Goal: Task Accomplishment & Management: Manage account settings

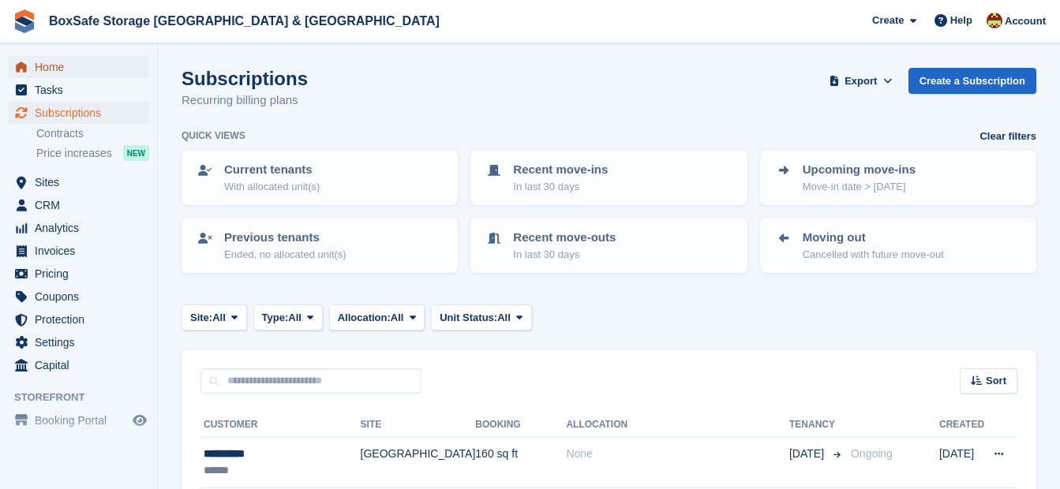
click at [67, 69] on span "Home" at bounding box center [82, 67] width 95 height 22
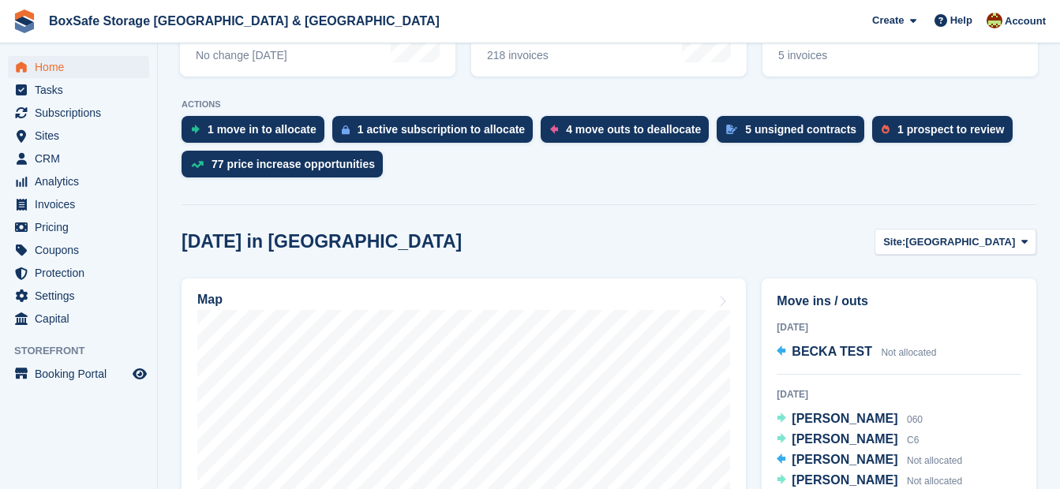
scroll to position [390, 0]
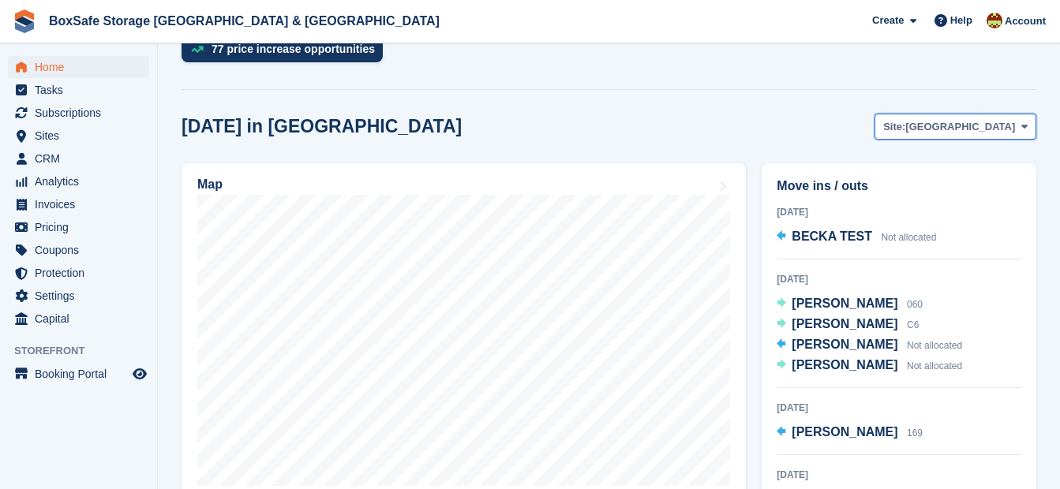
click at [962, 132] on span "[GEOGRAPHIC_DATA]" at bounding box center [960, 127] width 110 height 16
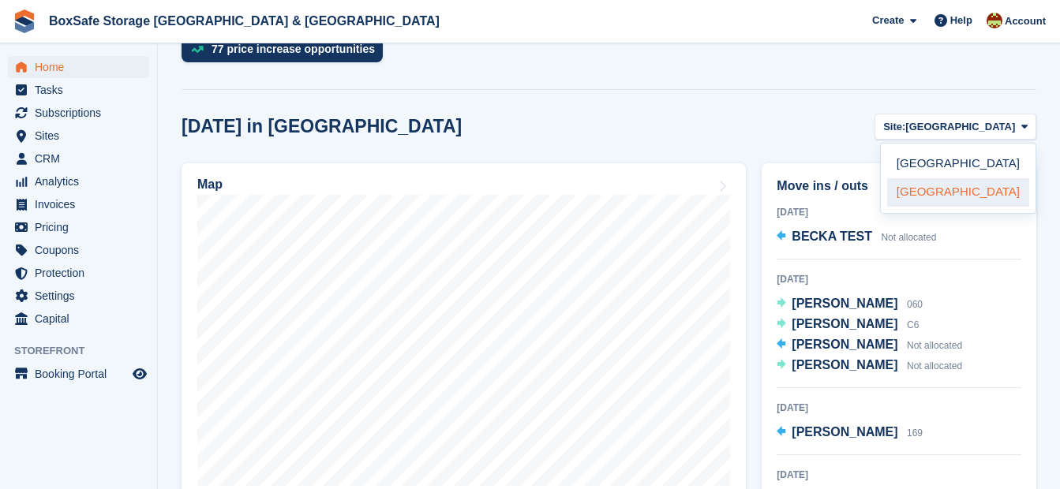
click at [956, 192] on link "[GEOGRAPHIC_DATA]" at bounding box center [958, 192] width 142 height 28
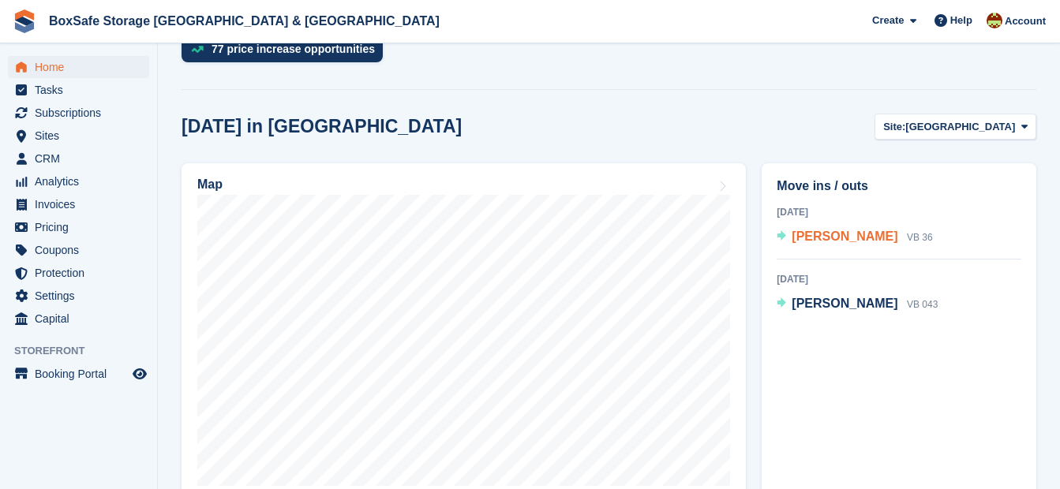
click at [820, 236] on span "[PERSON_NAME]" at bounding box center [845, 236] width 106 height 13
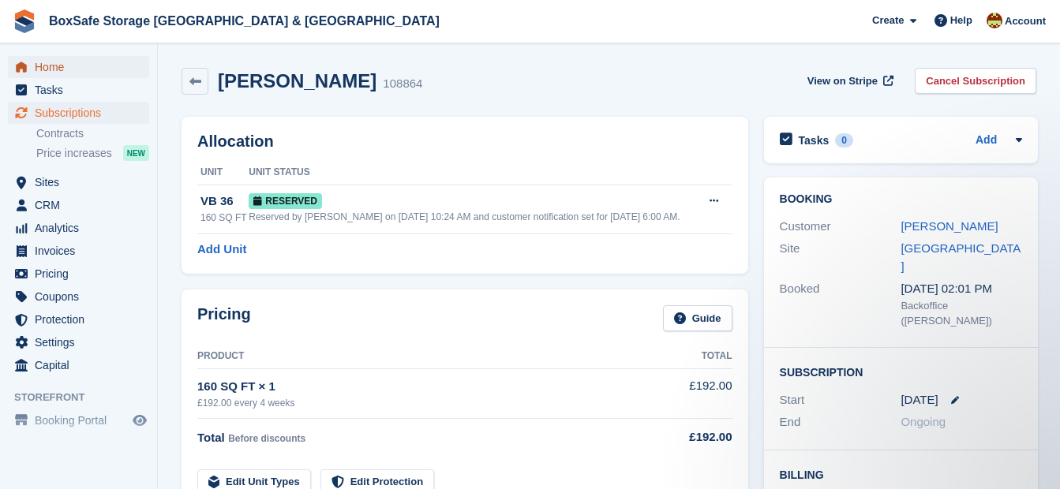
click at [58, 66] on span "Home" at bounding box center [82, 67] width 95 height 22
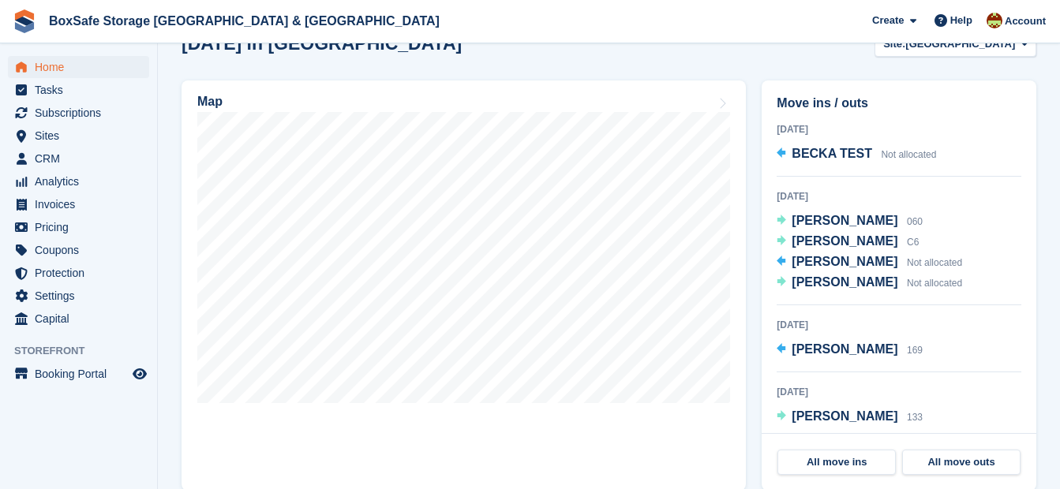
scroll to position [488, 0]
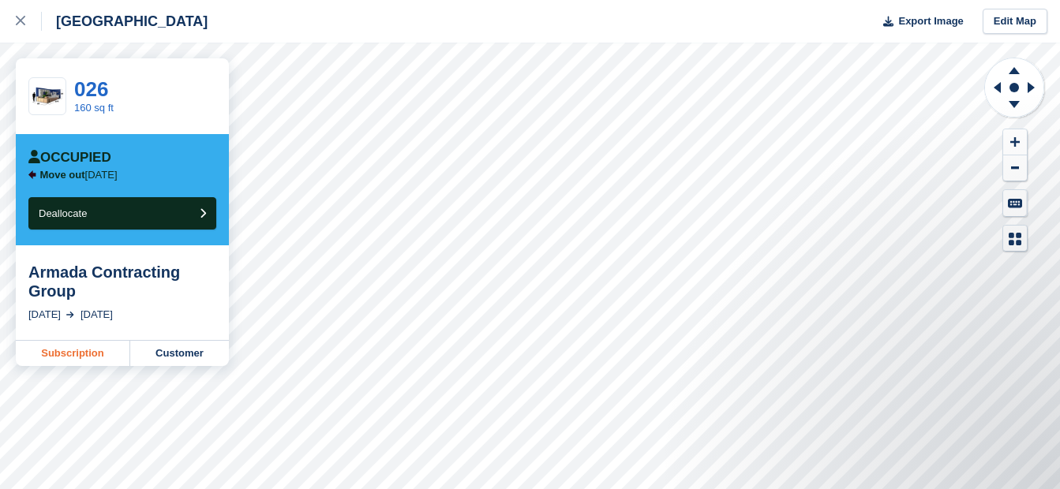
click at [68, 347] on link "Subscription" at bounding box center [73, 353] width 114 height 25
click at [21, 31] on link at bounding box center [21, 21] width 42 height 43
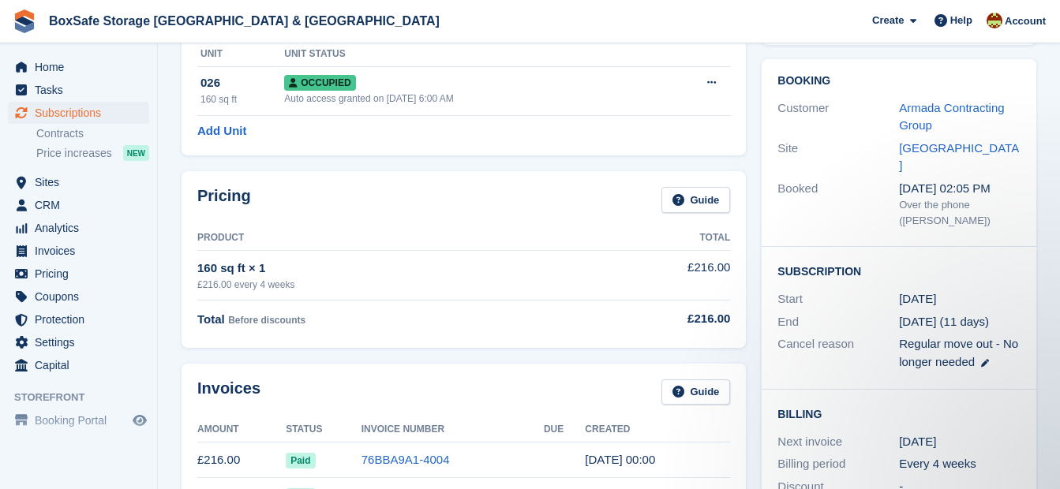
scroll to position [50, 0]
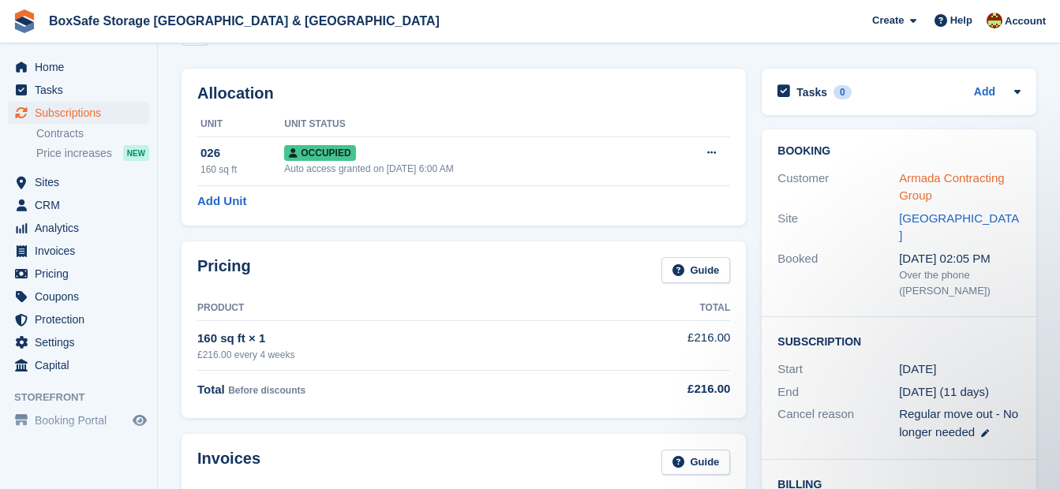
click at [920, 189] on link "Armada Contracting Group" at bounding box center [951, 187] width 105 height 32
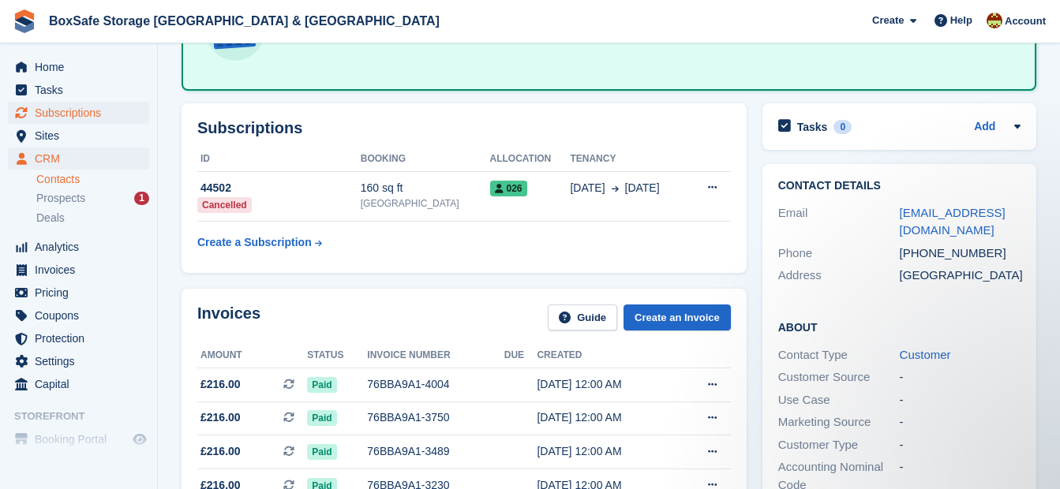
scroll to position [139, 0]
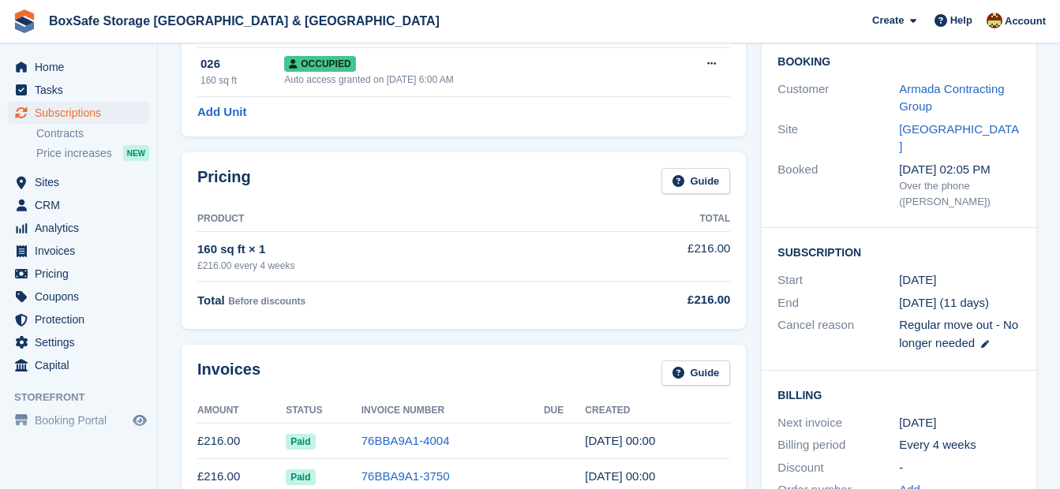
scroll to position [50, 0]
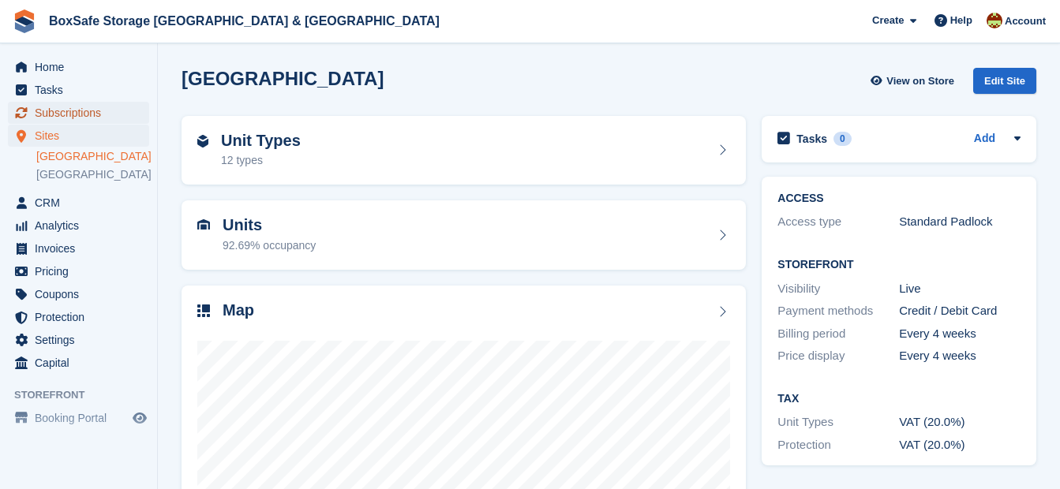
click at [87, 103] on span "Subscriptions" at bounding box center [82, 113] width 95 height 22
click at [88, 103] on span "Subscriptions" at bounding box center [82, 113] width 95 height 22
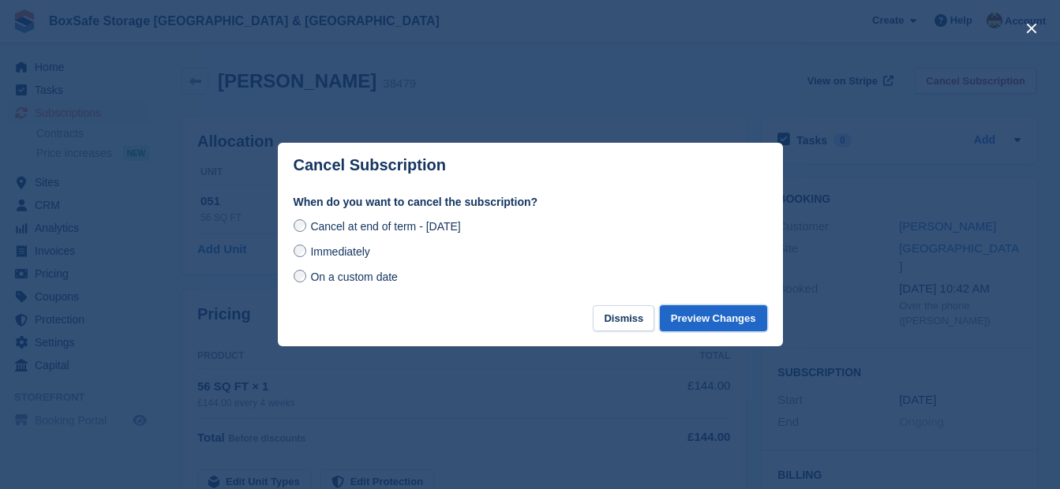
click at [727, 331] on button "Preview Changes" at bounding box center [713, 319] width 107 height 26
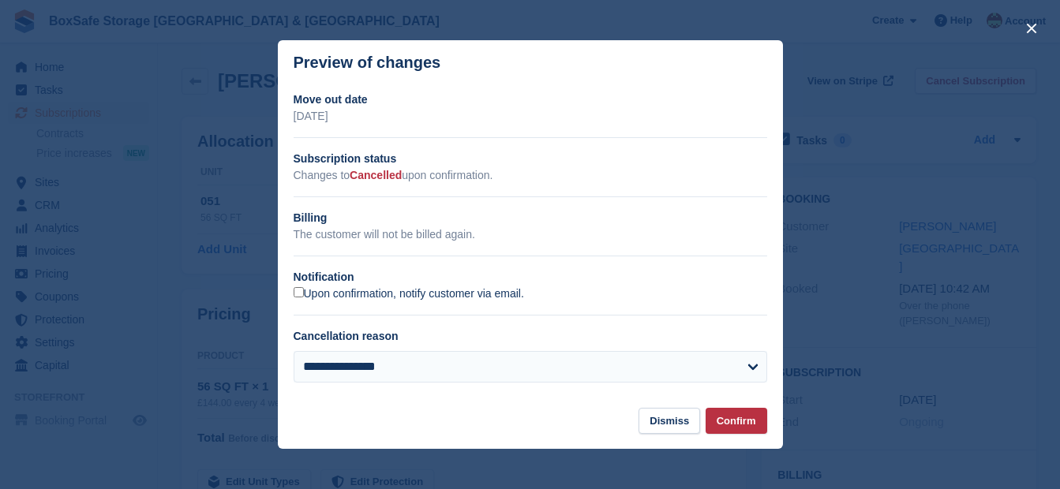
click at [324, 299] on label "Upon confirmation, notify customer via email." at bounding box center [409, 294] width 231 height 14
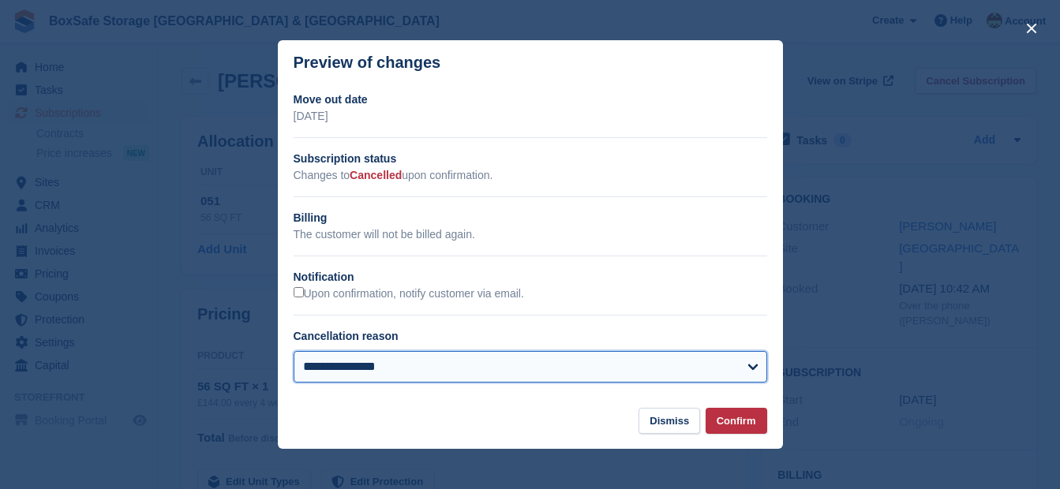
click at [364, 356] on select "**********" at bounding box center [531, 367] width 474 height 32
select select "**********"
click at [294, 353] on select "**********" at bounding box center [531, 367] width 474 height 32
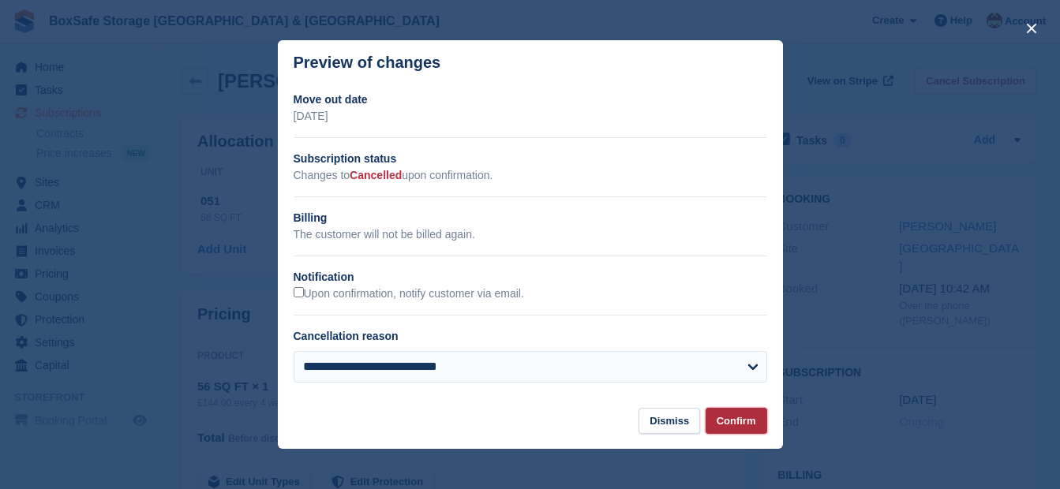
click at [730, 414] on button "Confirm" at bounding box center [737, 421] width 62 height 26
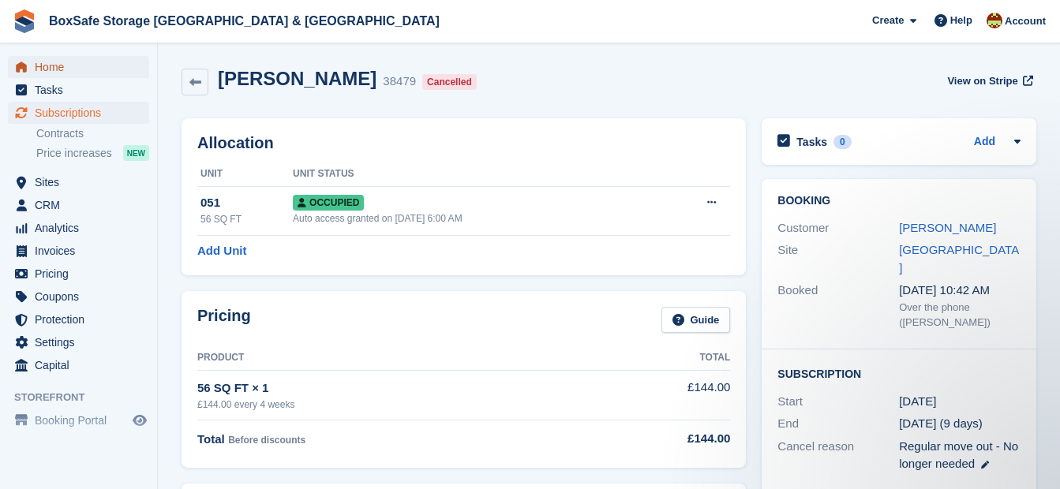
click at [96, 72] on span "Home" at bounding box center [82, 67] width 95 height 22
